Goal: Find contact information: Find contact information

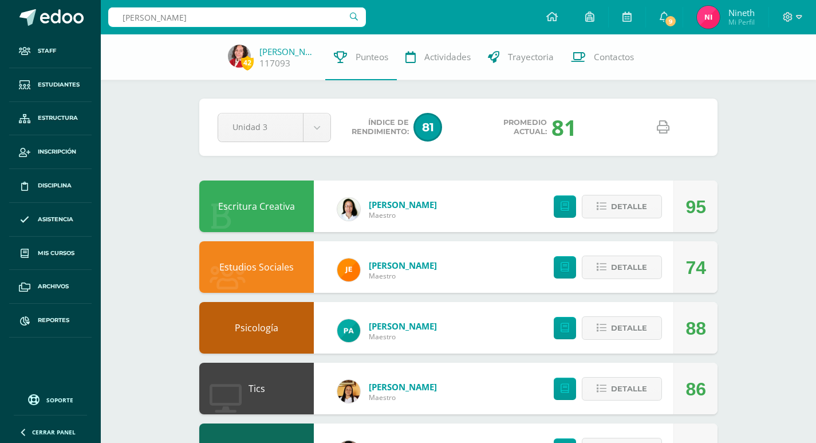
type input "camila aragon"
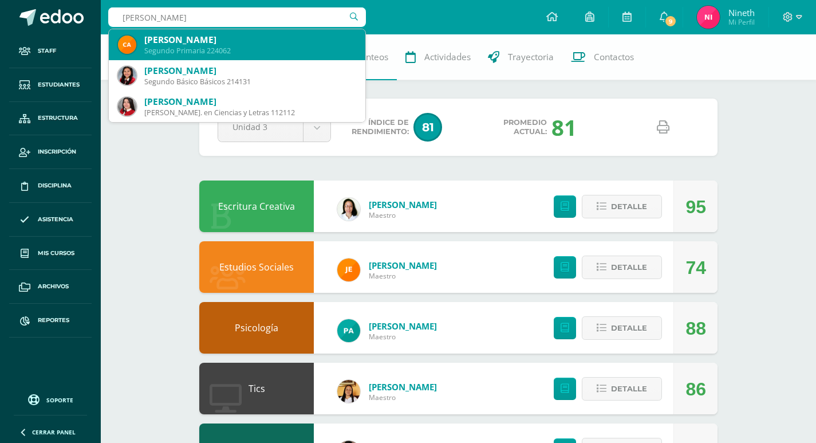
click at [233, 50] on div "Segundo Primaria 224062" at bounding box center [250, 51] width 212 height 10
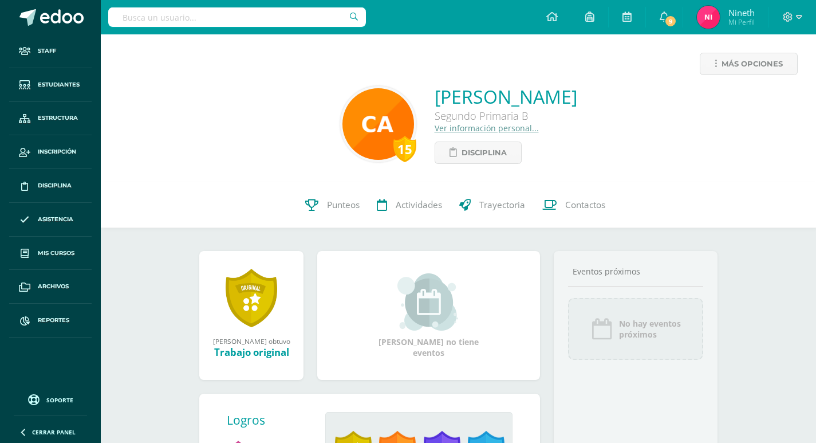
click at [435, 129] on link "Ver información personal..." at bounding box center [487, 128] width 104 height 11
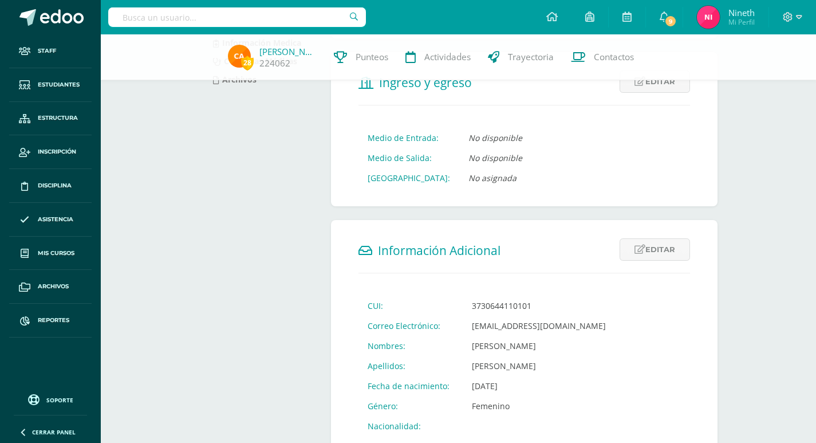
scroll to position [229, 0]
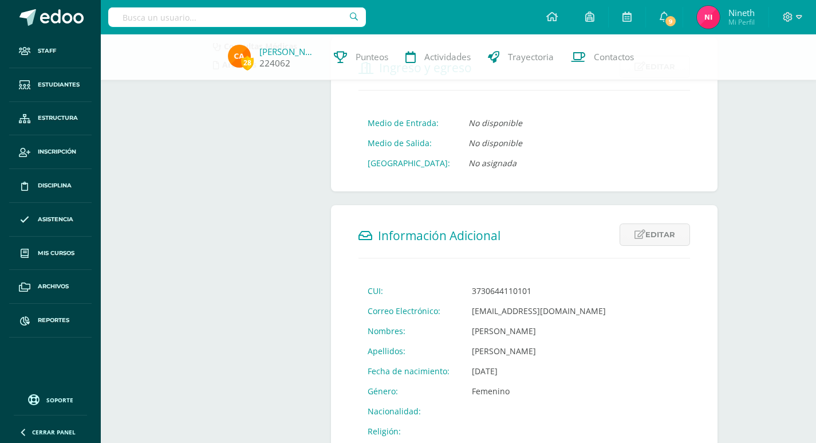
click at [285, 48] on link "[PERSON_NAME]" at bounding box center [287, 51] width 57 height 11
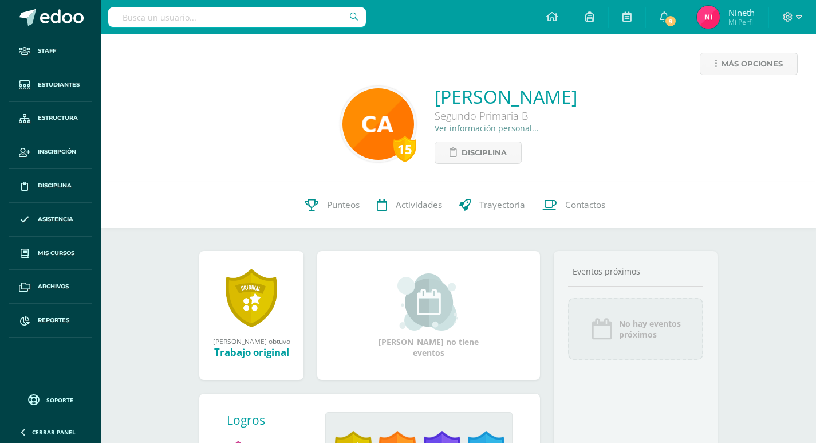
click at [233, 17] on input "text" at bounding box center [237, 16] width 258 height 19
type input "secaira"
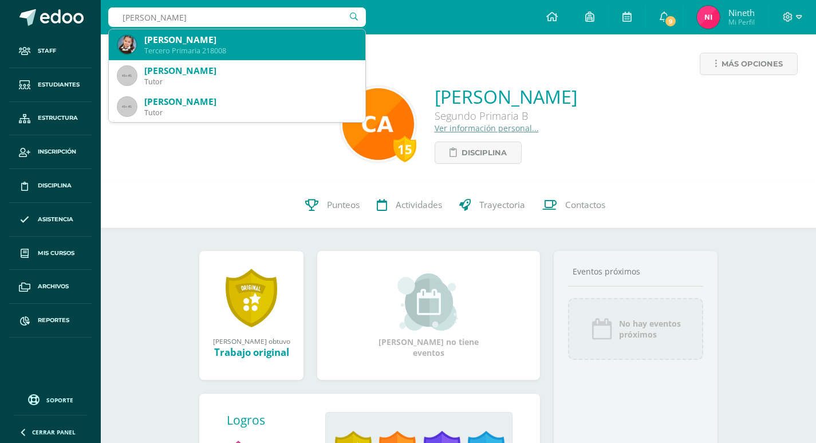
click at [274, 46] on div "Tercero Primaria 218008" at bounding box center [250, 51] width 212 height 10
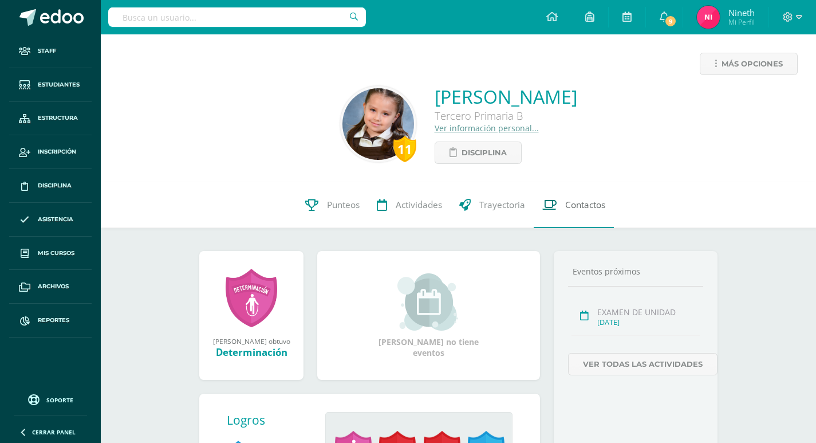
click at [569, 200] on span "Contactos" at bounding box center [585, 205] width 40 height 12
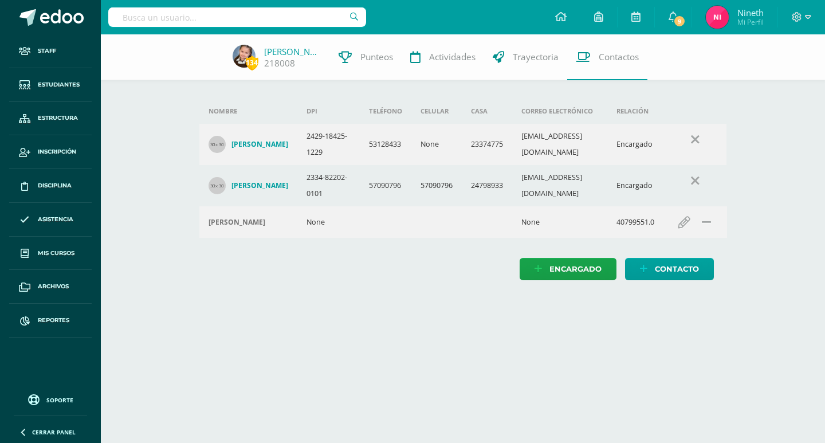
click at [295, 15] on input "text" at bounding box center [237, 16] width 258 height 19
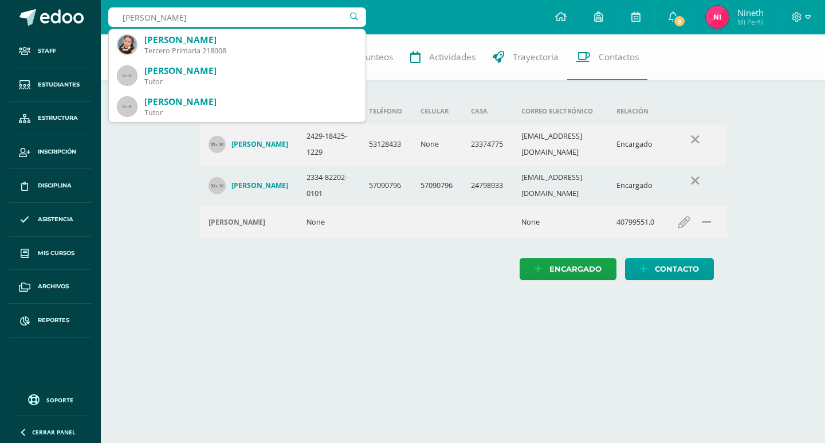
type input "[PERSON_NAME]"
